Goal: Task Accomplishment & Management: Manage account settings

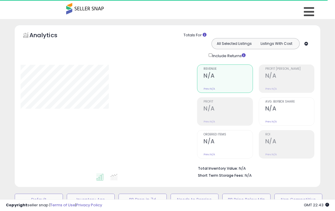
select select "**"
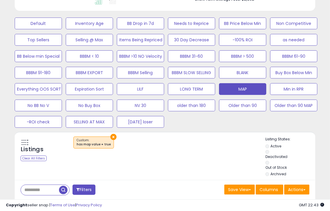
scroll to position [177, 0]
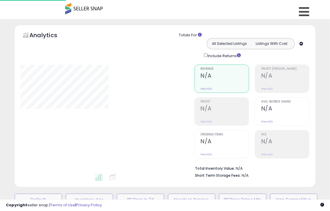
scroll to position [177, 0]
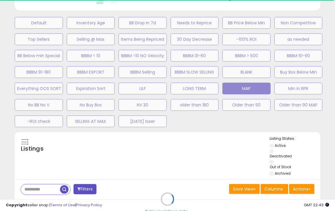
select select "**"
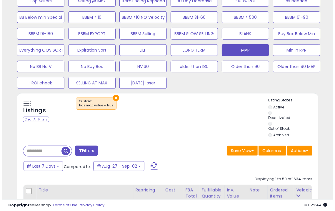
scroll to position [210, 0]
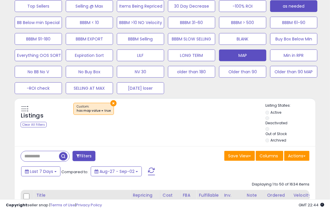
click at [303, 2] on button "as needed" at bounding box center [293, 6] width 47 height 12
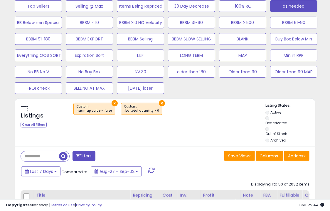
scroll to position [120, 174]
click at [298, 153] on button "Actions" at bounding box center [296, 156] width 25 height 10
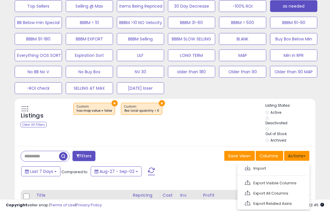
scroll to position [252, 0]
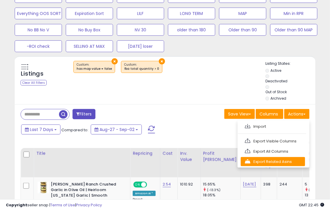
click at [285, 163] on link "Export Related Asins" at bounding box center [273, 161] width 64 height 9
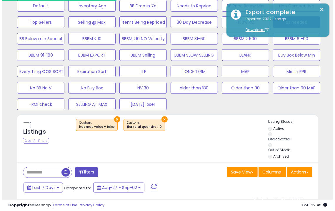
scroll to position [174, 0]
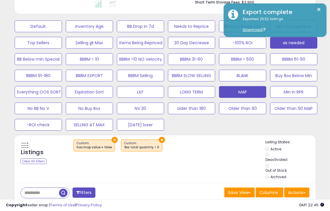
click at [238, 96] on button "MAP" at bounding box center [242, 92] width 47 height 12
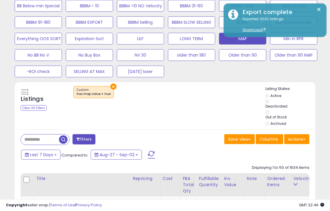
scroll to position [120, 174]
click at [303, 142] on button "Actions" at bounding box center [296, 140] width 25 height 10
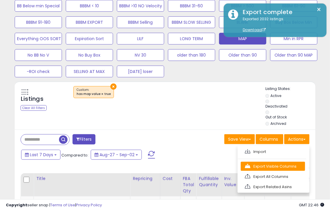
click at [267, 164] on link "Export Visible Columns" at bounding box center [273, 166] width 64 height 9
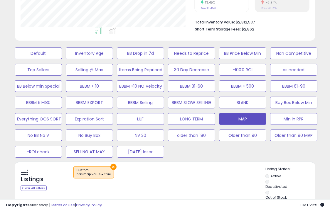
scroll to position [149, 0]
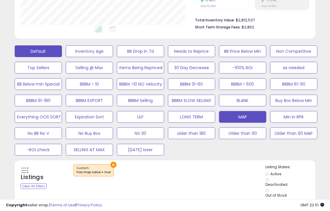
click at [27, 48] on button "Default" at bounding box center [38, 52] width 47 height 12
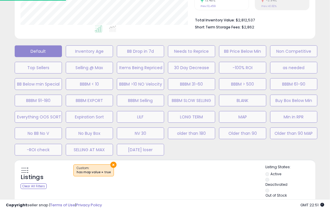
select select "**"
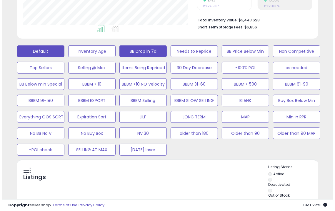
scroll to position [240, 0]
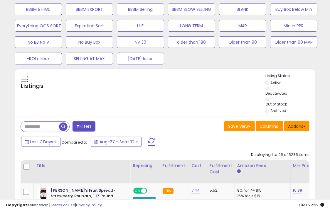
click at [298, 125] on button "Actions" at bounding box center [296, 127] width 25 height 10
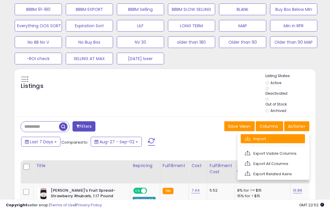
click at [286, 137] on link "Import" at bounding box center [273, 139] width 64 height 9
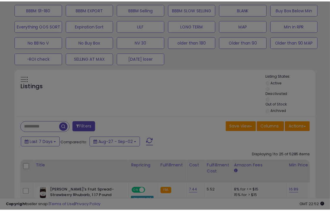
scroll to position [120, 176]
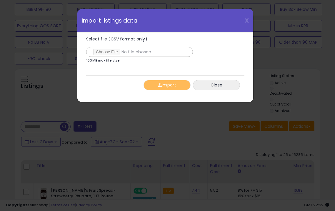
type input "**********"
click at [167, 88] on button "Import" at bounding box center [166, 85] width 47 height 10
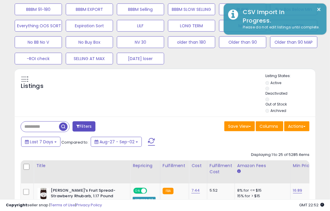
scroll to position [226, 0]
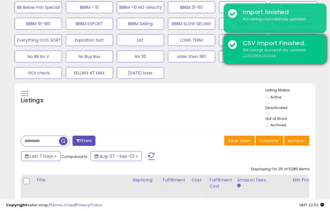
click at [253, 56] on u "Complete Update" at bounding box center [259, 55] width 33 height 5
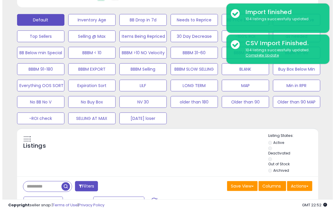
scroll to position [179, 0]
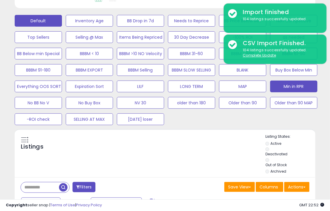
click at [292, 90] on button "Min in RPR" at bounding box center [293, 87] width 47 height 12
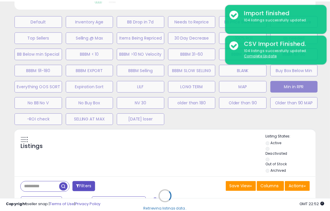
scroll to position [120, 176]
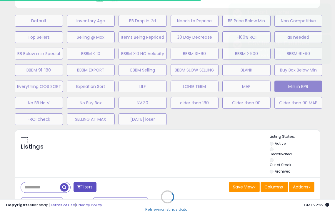
select select "**"
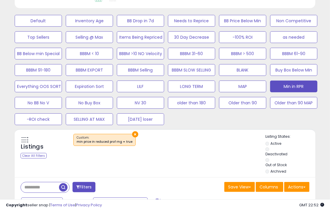
scroll to position [120, 174]
click at [235, 146] on div "×" at bounding box center [165, 142] width 199 height 16
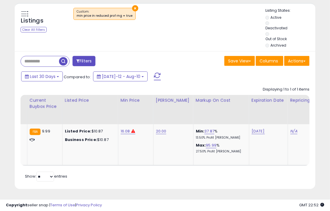
scroll to position [0, 349]
click at [121, 129] on link "16.08" at bounding box center [125, 132] width 9 height 6
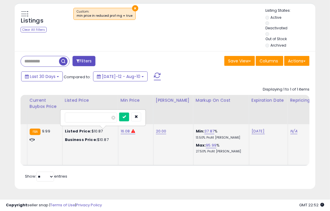
type input "*"
type input "*****"
click button "submit" at bounding box center [124, 117] width 10 height 9
